Goal: Download file/media

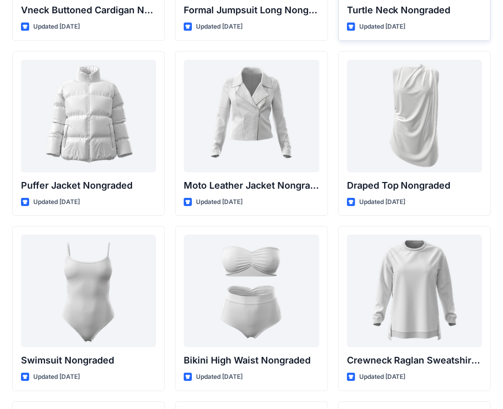
scroll to position [9953, 0]
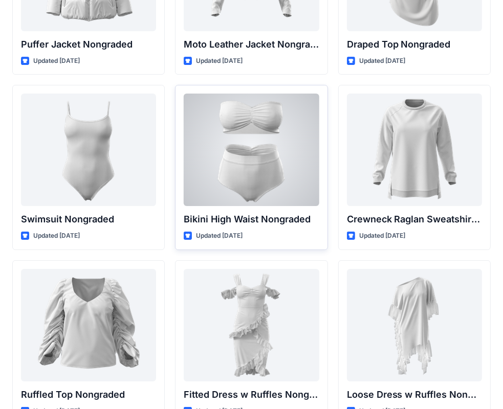
click at [293, 181] on div at bounding box center [251, 150] width 135 height 113
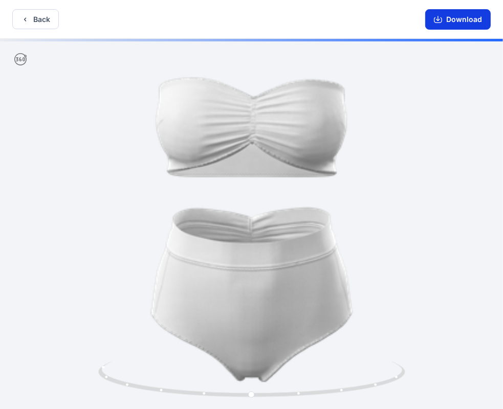
click at [464, 23] on button "Download" at bounding box center [457, 19] width 65 height 20
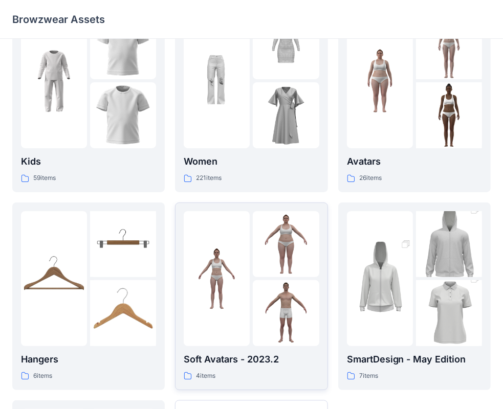
scroll to position [102, 0]
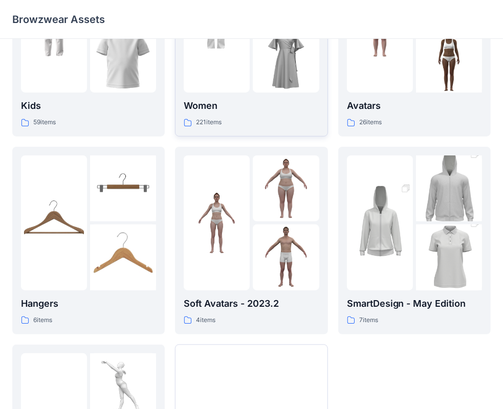
click at [238, 97] on div "Women 221 items" at bounding box center [251, 43] width 135 height 170
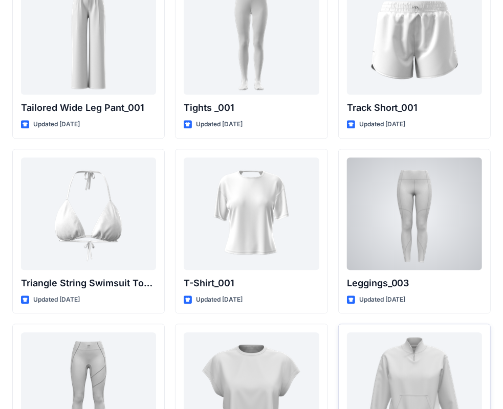
scroll to position [11800, 0]
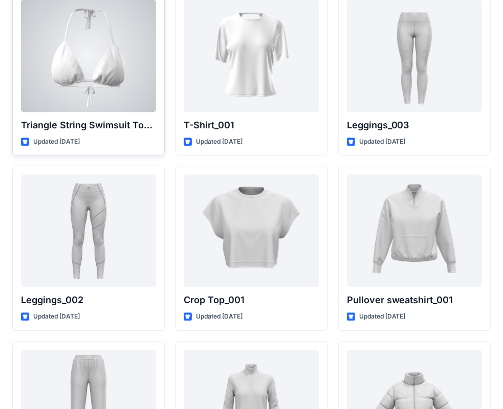
click at [115, 73] on div at bounding box center [88, 55] width 135 height 113
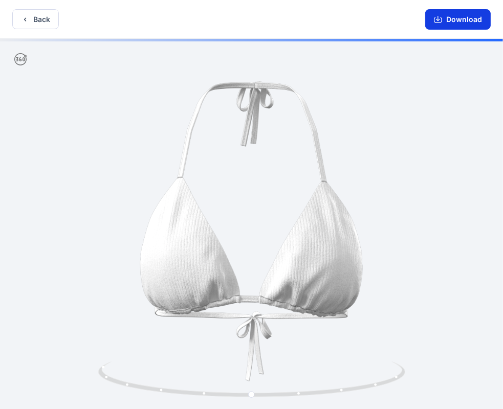
click at [453, 16] on button "Download" at bounding box center [457, 19] width 65 height 20
click at [31, 16] on button "Back" at bounding box center [35, 19] width 47 height 20
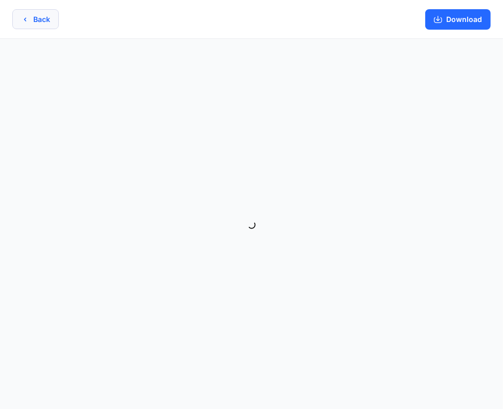
click at [32, 17] on button "Back" at bounding box center [35, 19] width 47 height 20
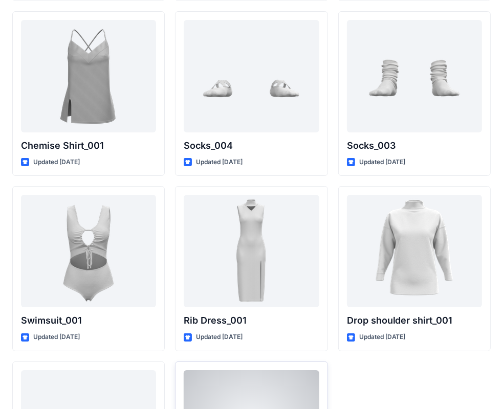
scroll to position [12456, 0]
